Goal: Task Accomplishment & Management: Manage account settings

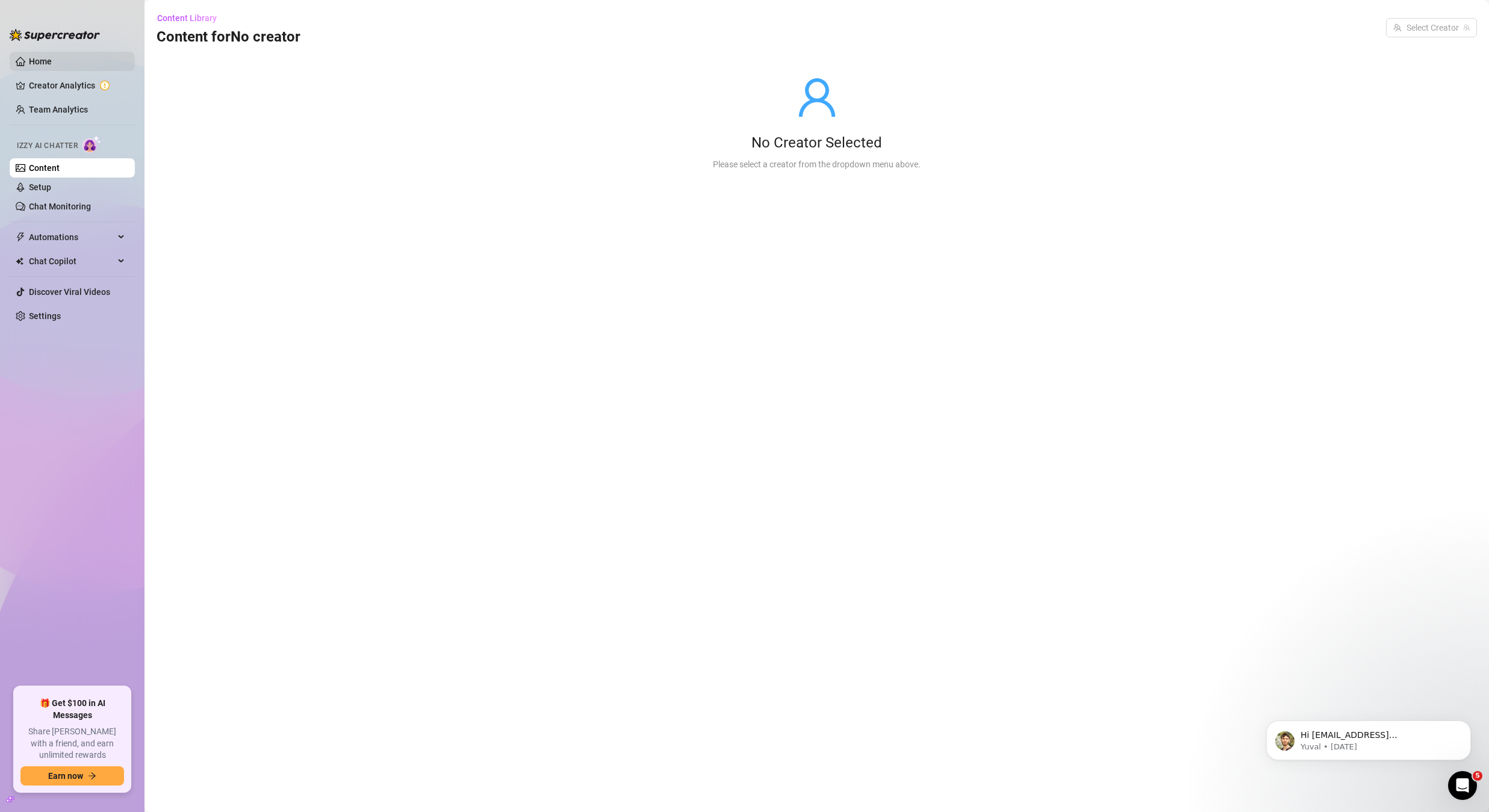
click at [52, 66] on link "Home" at bounding box center [40, 61] width 23 height 10
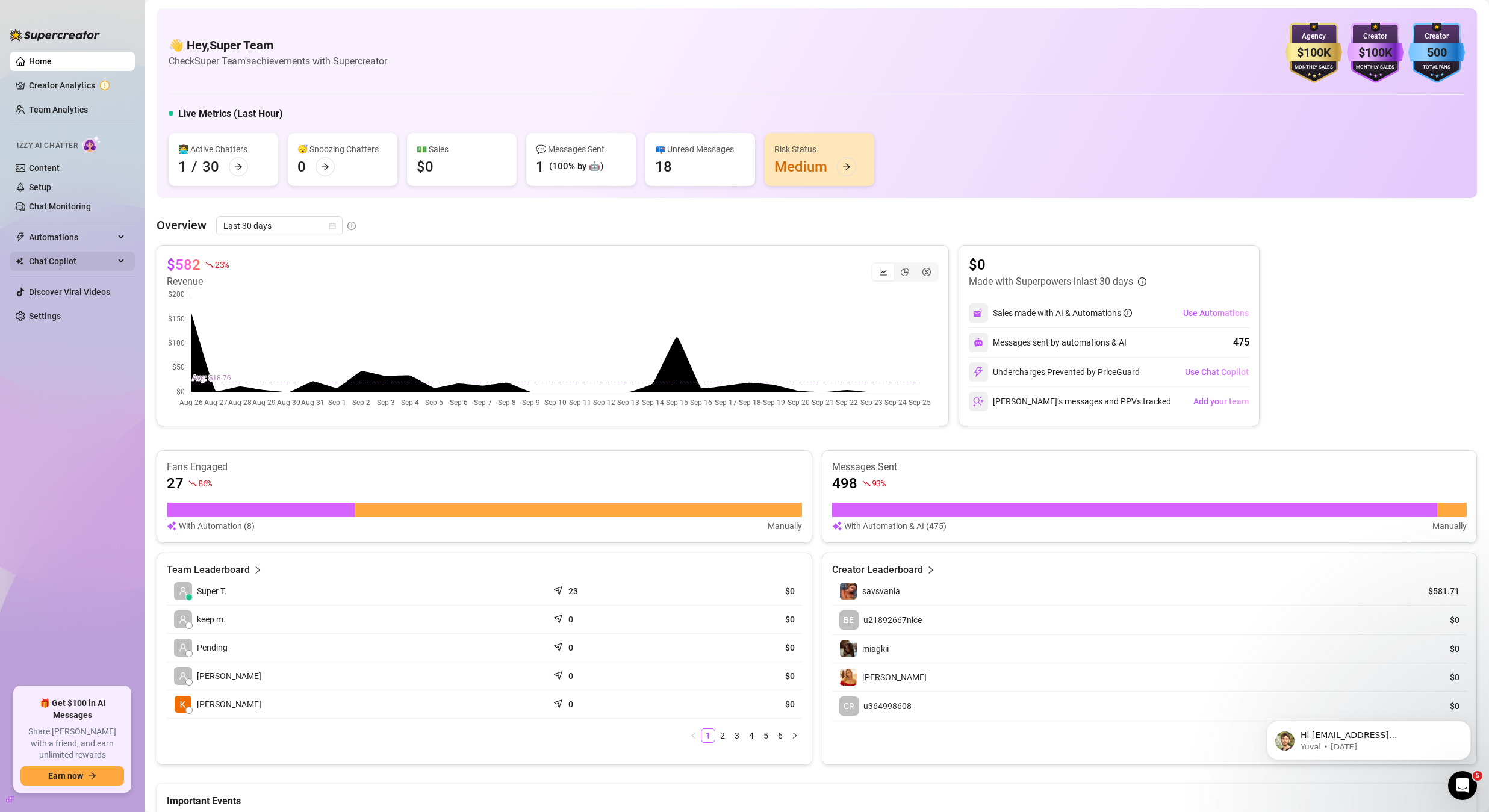
click at [64, 235] on span "Automations" at bounding box center [71, 237] width 85 height 19
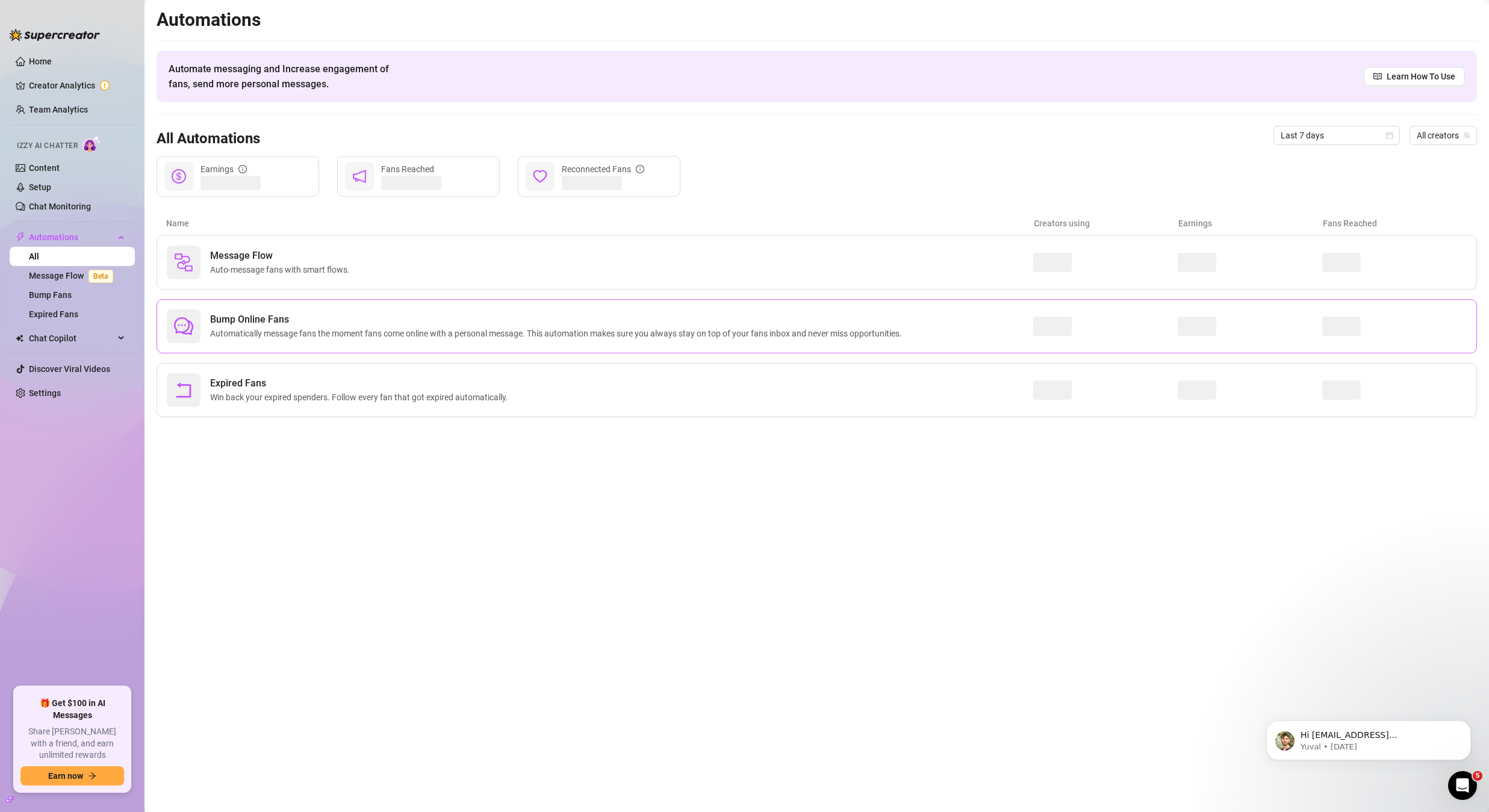
click at [288, 320] on span "Bump Online Fans" at bounding box center [558, 319] width 696 height 15
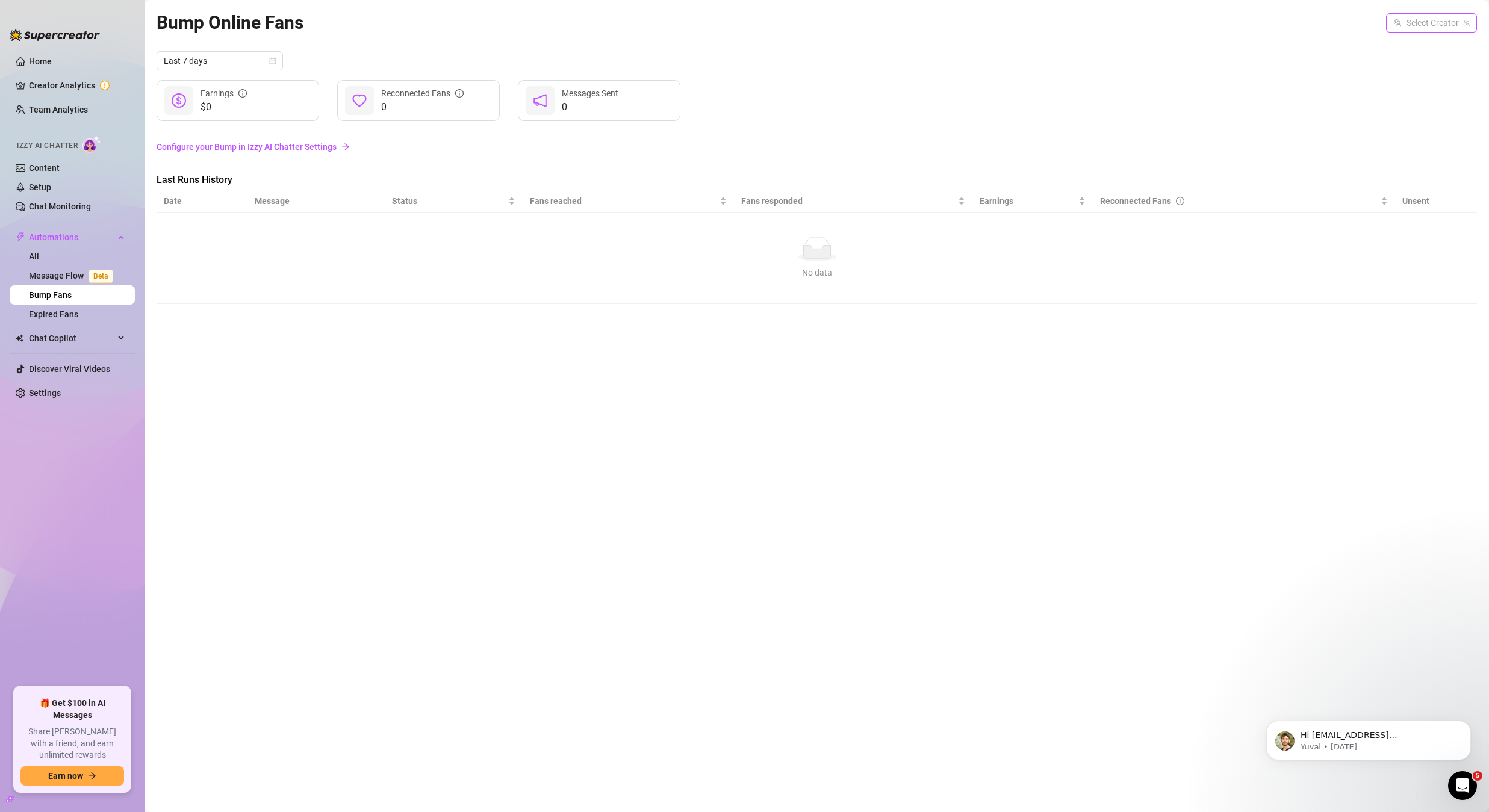
click at [1415, 24] on input "search" at bounding box center [1425, 23] width 66 height 18
click at [1403, 50] on span "( u21892667nice )" at bounding box center [1395, 47] width 64 height 13
click at [1373, 230] on span "Stop" at bounding box center [1380, 226] width 17 height 10
click at [1366, 229] on button "Stop" at bounding box center [1373, 226] width 40 height 15
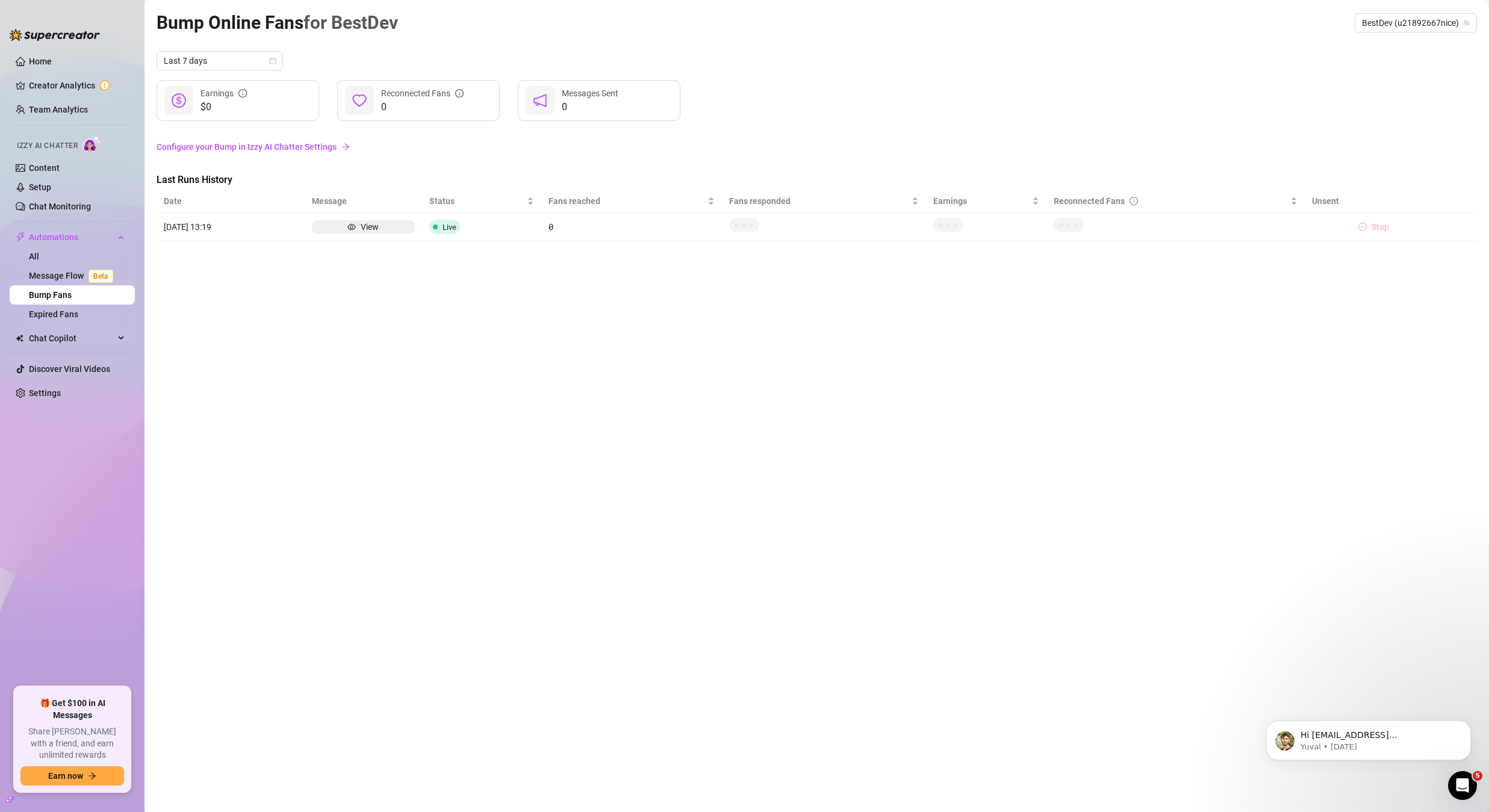
click at [1366, 229] on button "Stop" at bounding box center [1373, 226] width 40 height 15
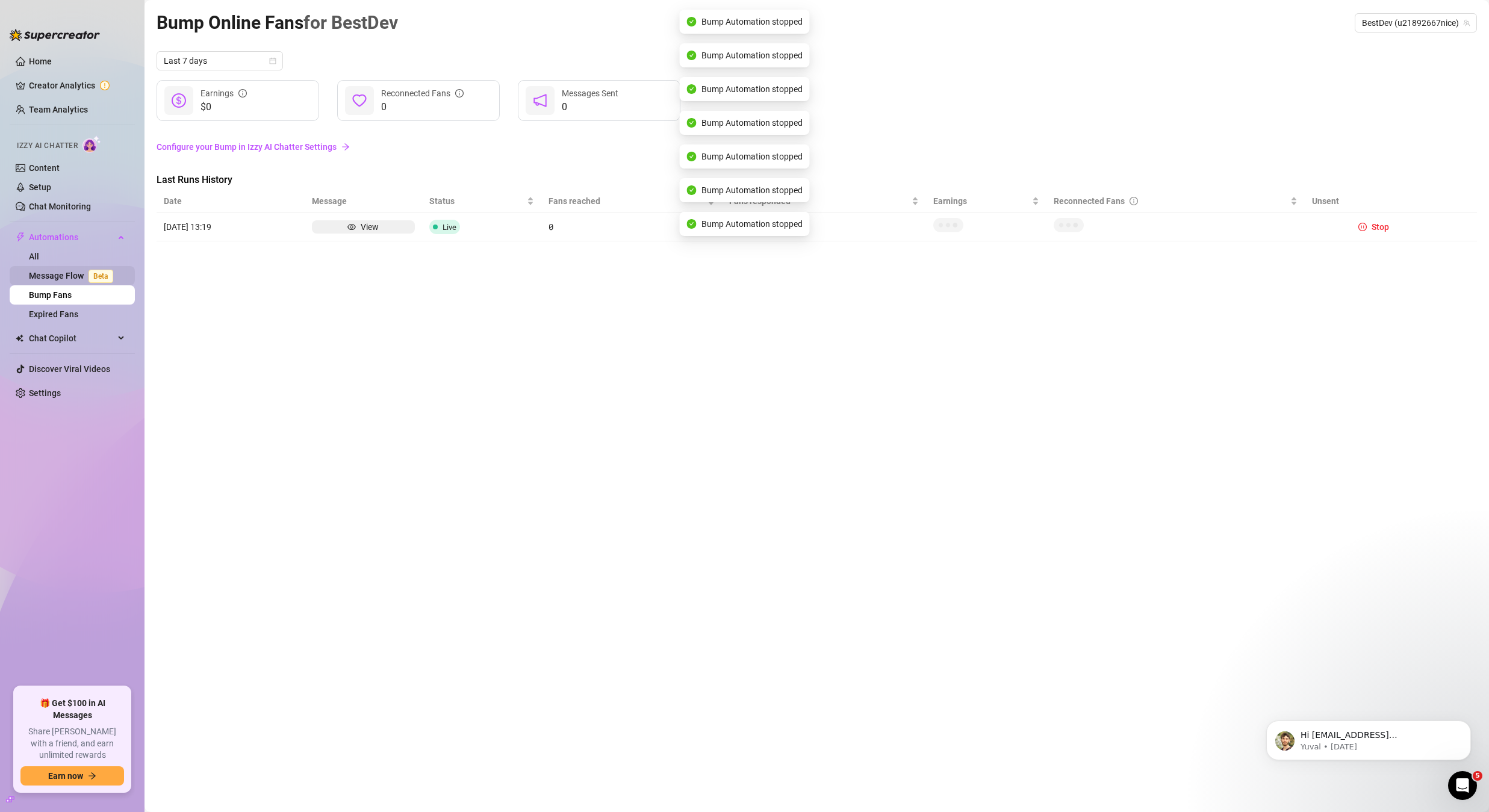
click at [49, 279] on link "Message Flow Beta" at bounding box center [73, 275] width 89 height 10
click at [49, 277] on link "Message Flow Beta" at bounding box center [73, 275] width 89 height 10
click at [49, 277] on link "Message Flow Beta" at bounding box center [73, 275] width 89 height 10
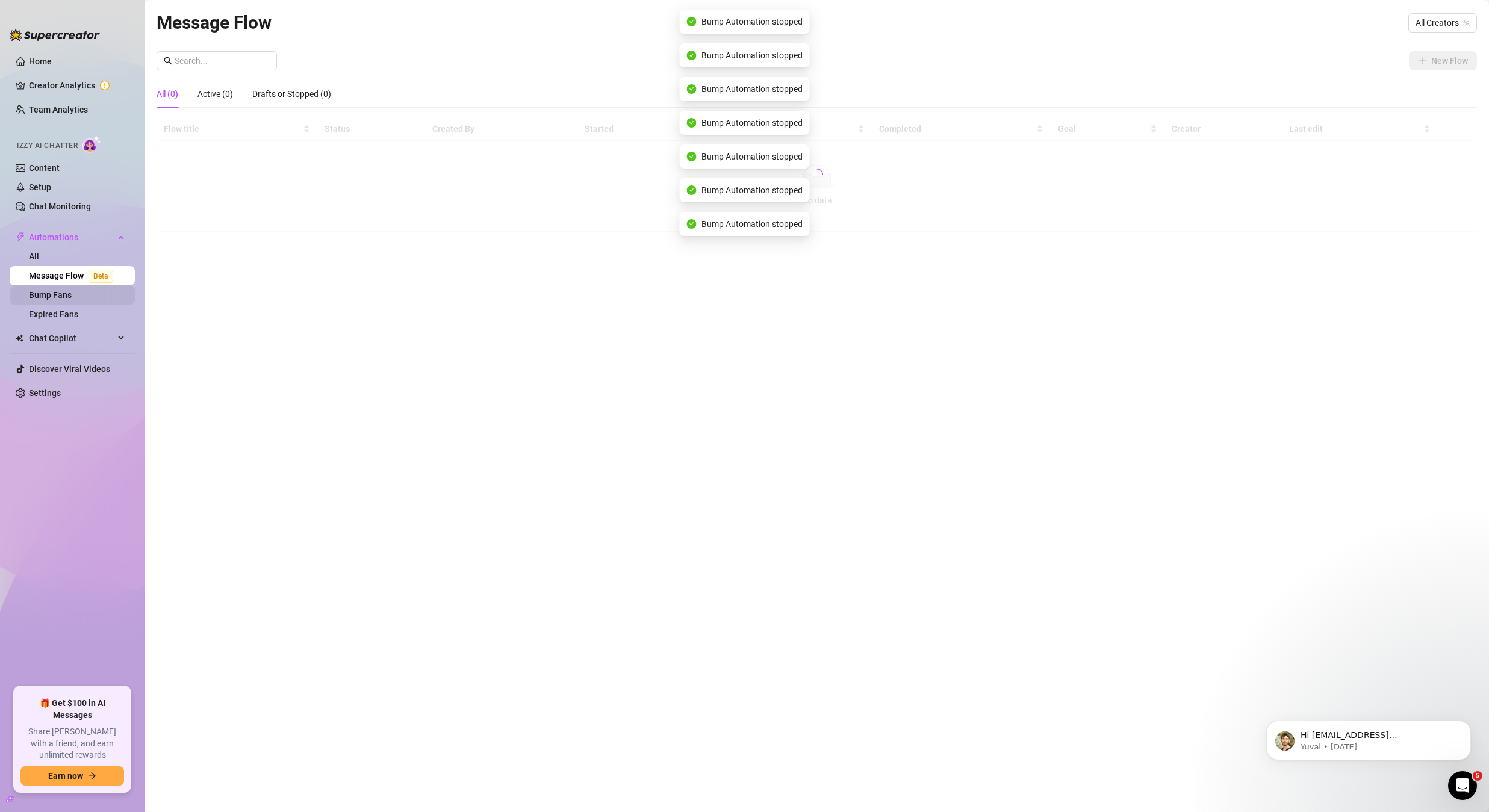
click at [52, 291] on link "Bump Fans" at bounding box center [50, 294] width 43 height 10
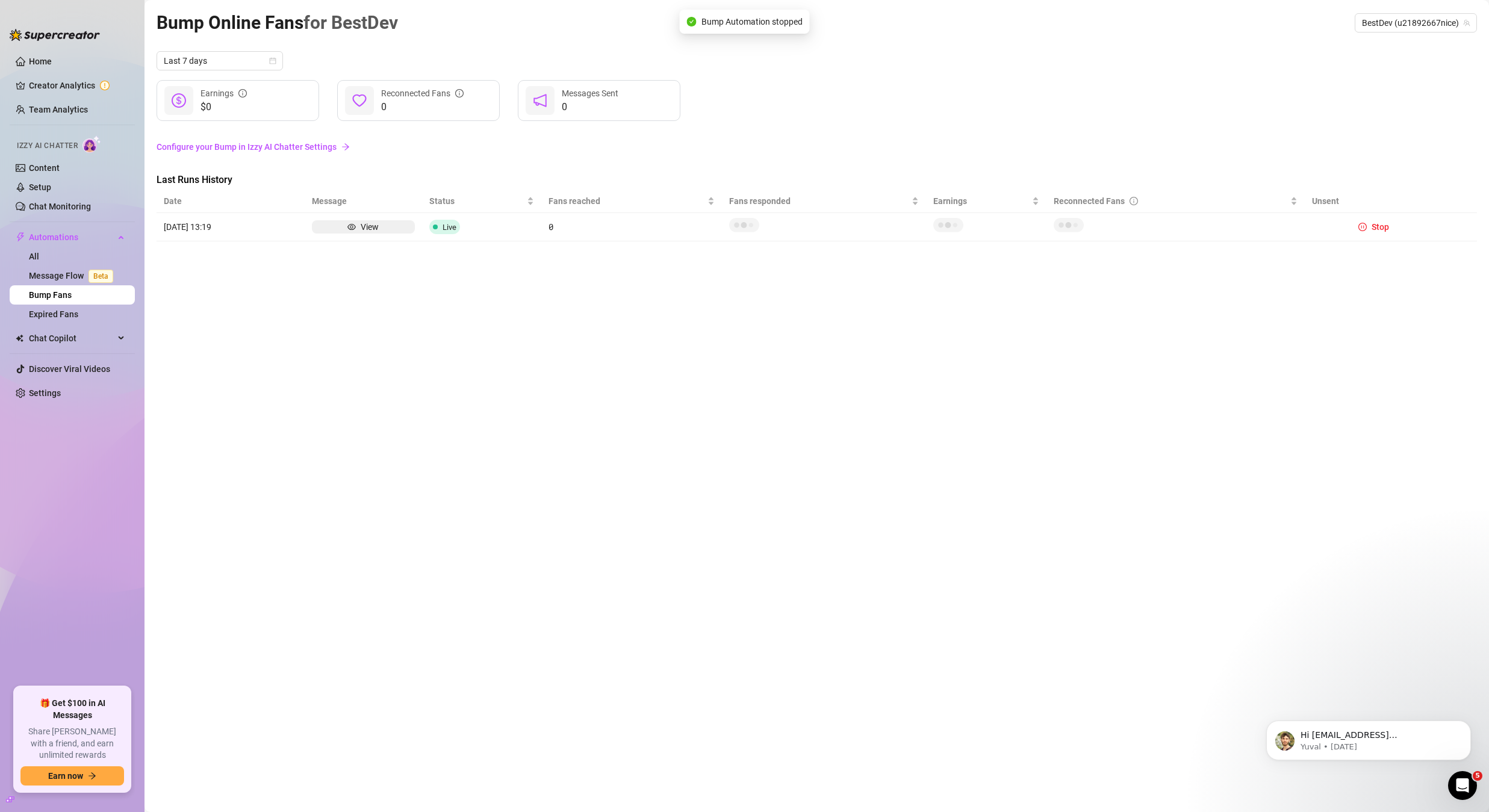
click at [531, 234] on td "Live" at bounding box center [481, 227] width 119 height 28
click at [342, 231] on div "View" at bounding box center [363, 226] width 103 height 13
click at [60, 169] on link "Content" at bounding box center [44, 168] width 31 height 10
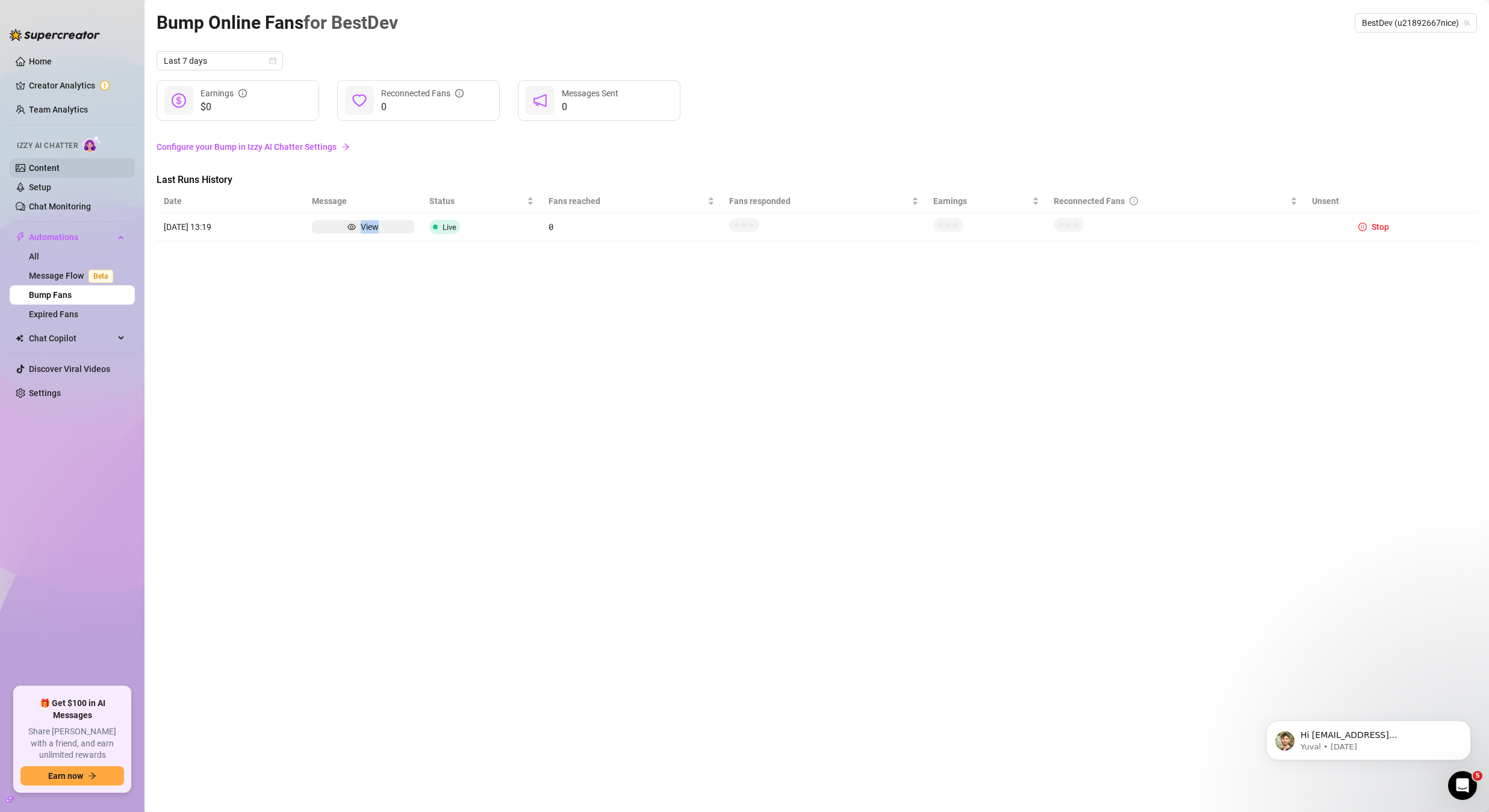
click at [60, 169] on link "Content" at bounding box center [44, 168] width 31 height 10
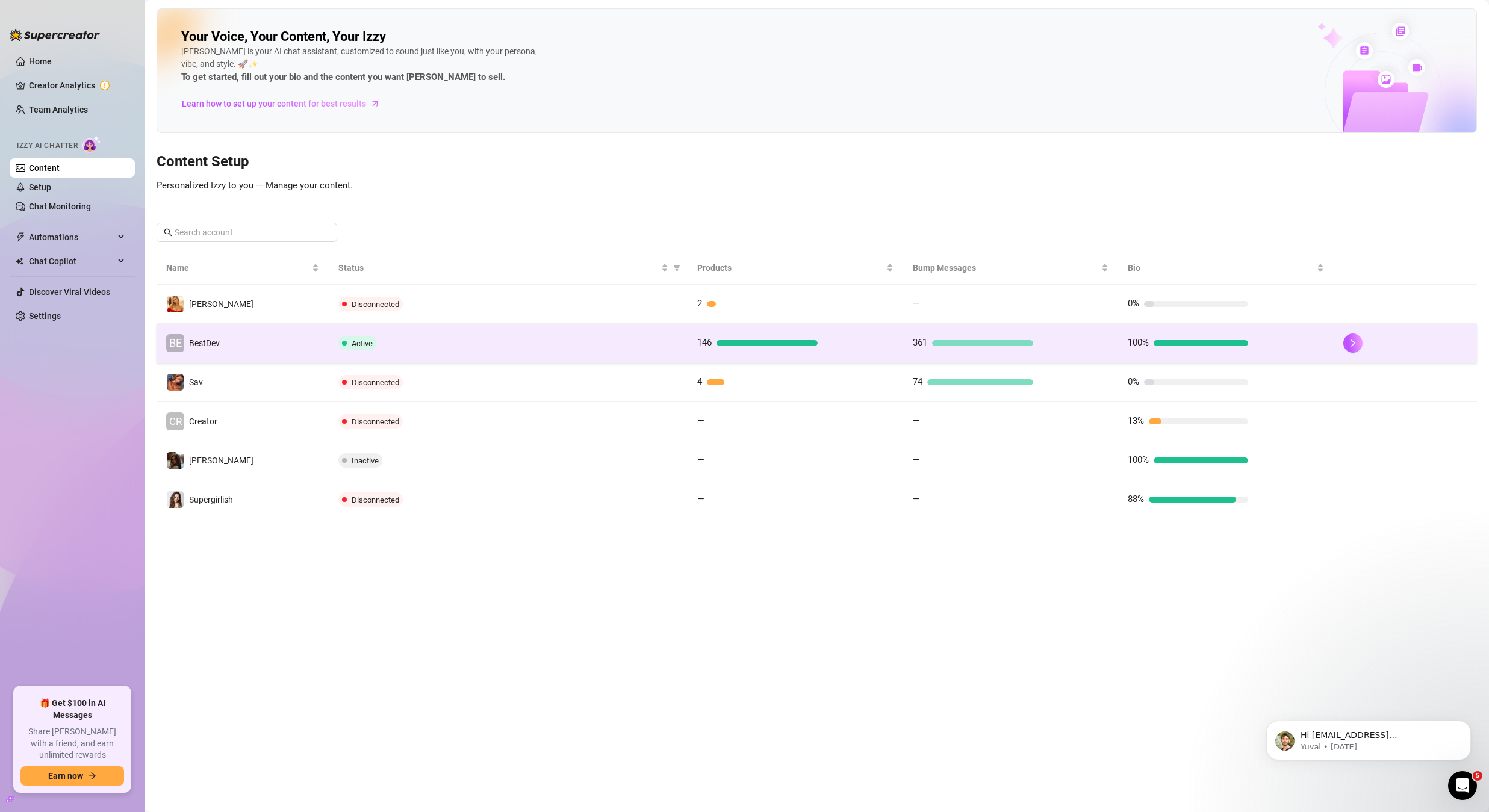
click at [536, 334] on td "Active" at bounding box center [508, 343] width 359 height 39
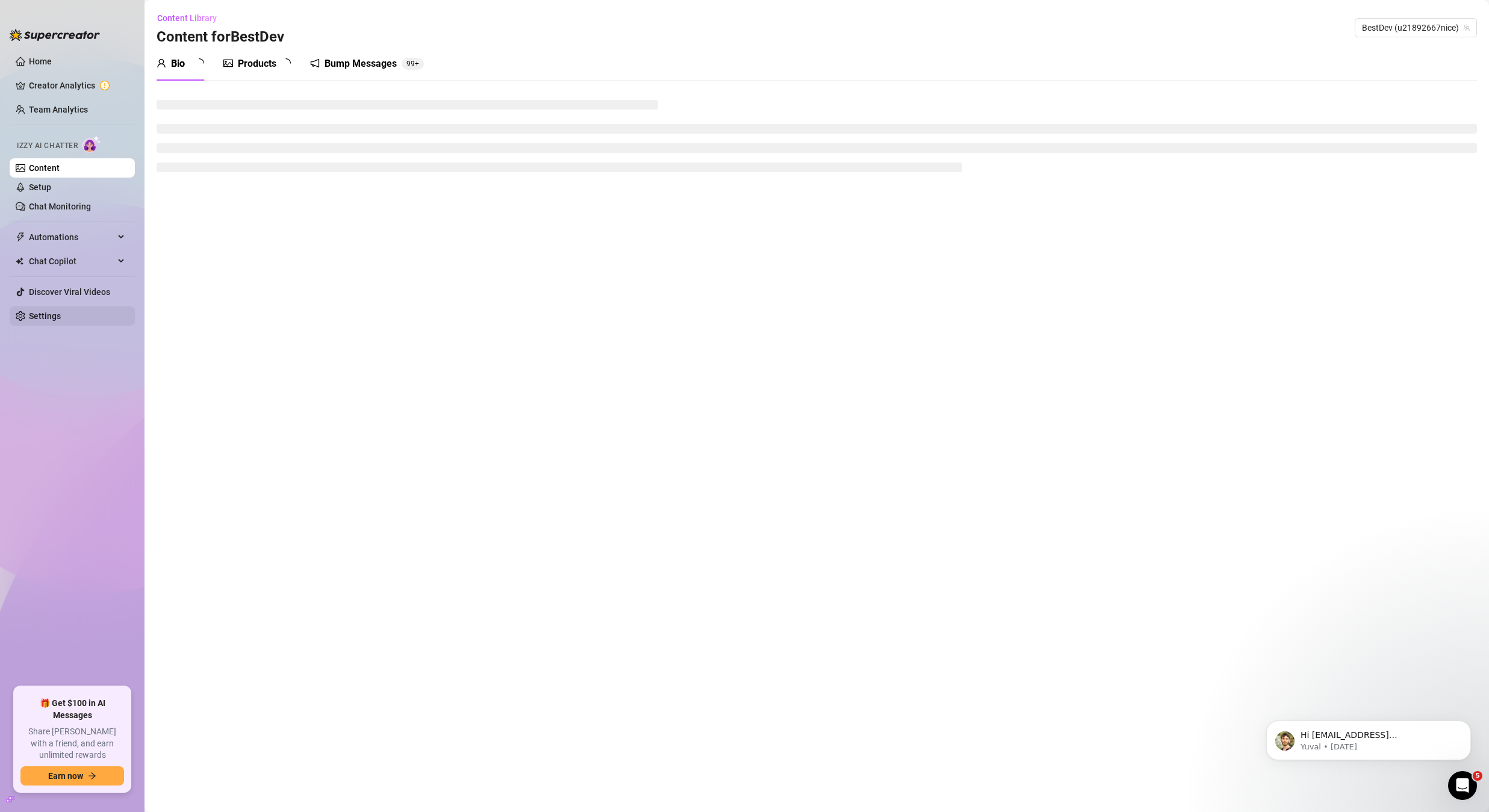
click at [275, 65] on div "Products" at bounding box center [257, 64] width 39 height 15
